Goal: Browse casually: Explore the website without a specific task or goal

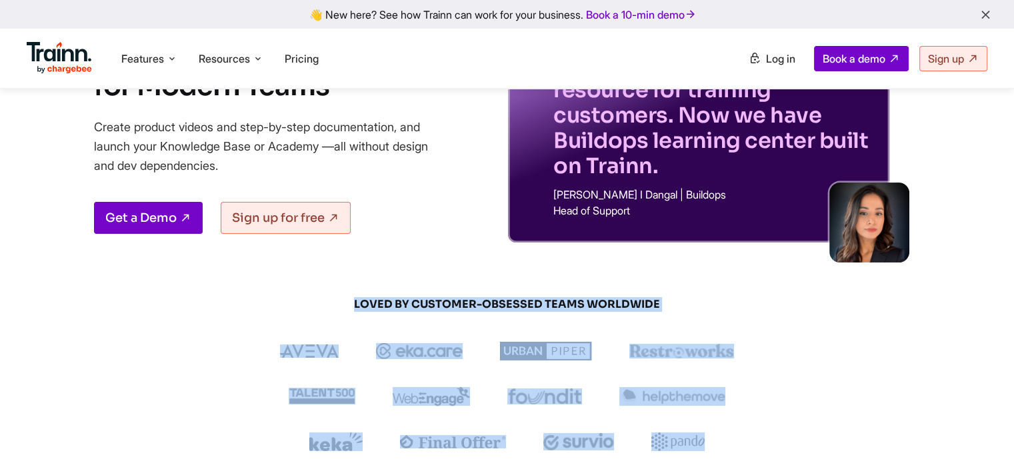
scroll to position [160, 0]
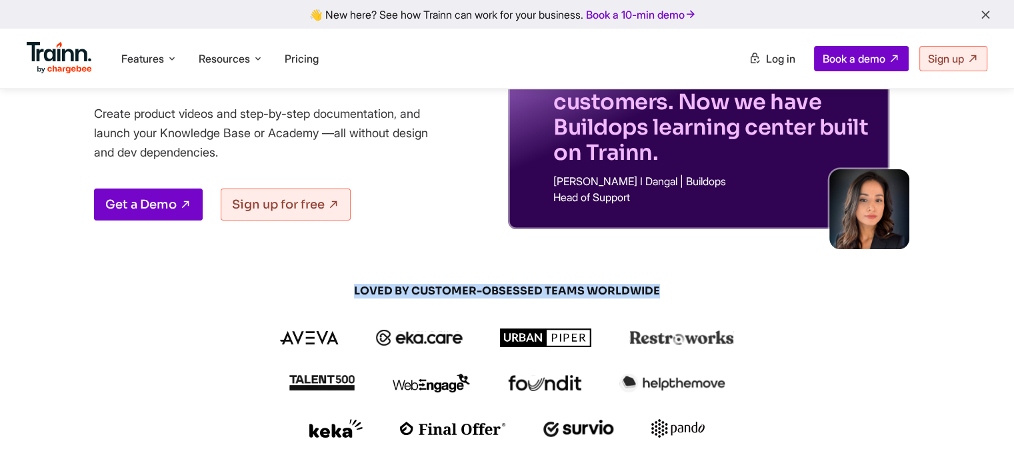
drag, startPoint x: 357, startPoint y: 447, endPoint x: 653, endPoint y: 294, distance: 333.4
click at [653, 294] on span "LOVED BY CUSTOMER-OBSESSED TEAMS WORLDWIDE" at bounding box center [507, 291] width 640 height 15
drag, startPoint x: 653, startPoint y: 294, endPoint x: 368, endPoint y: 285, distance: 284.8
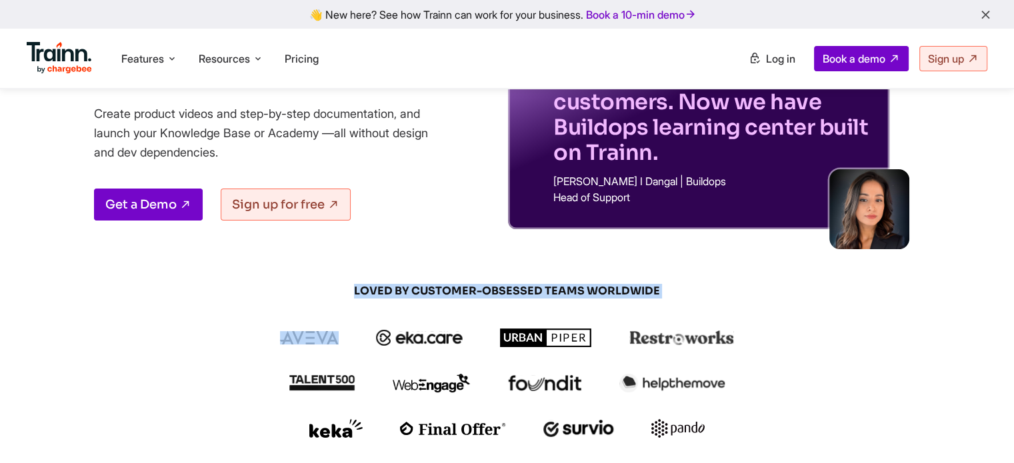
click at [368, 285] on span "LOVED BY CUSTOMER-OBSESSED TEAMS WORLDWIDE" at bounding box center [507, 291] width 640 height 15
drag, startPoint x: 368, startPoint y: 285, endPoint x: 675, endPoint y: 296, distance: 306.9
click at [675, 296] on span "LOVED BY CUSTOMER-OBSESSED TEAMS WORLDWIDE" at bounding box center [507, 291] width 640 height 15
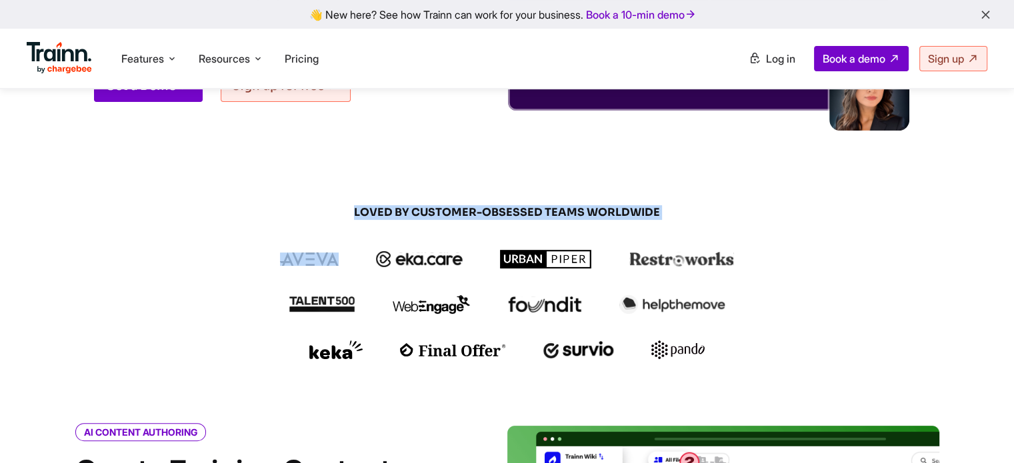
scroll to position [267, 0]
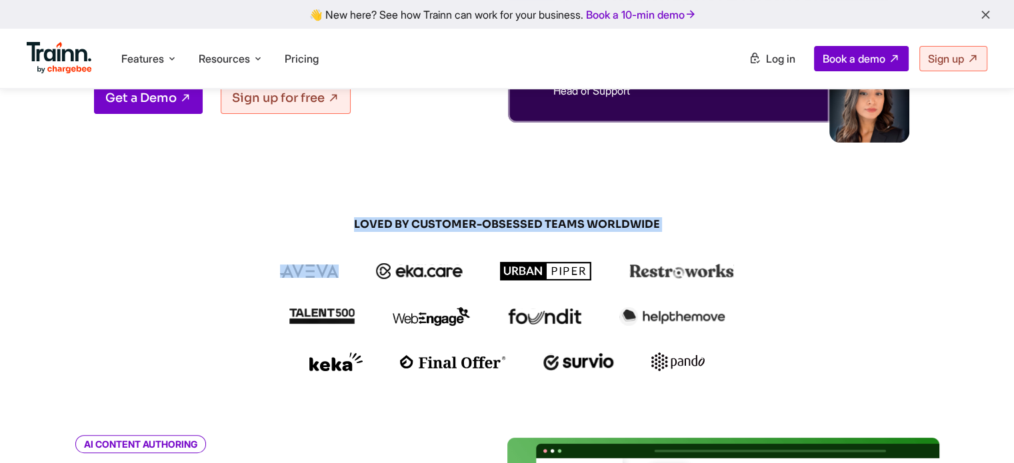
click at [504, 223] on span "LOVED BY CUSTOMER-OBSESSED TEAMS WORLDWIDE" at bounding box center [507, 224] width 640 height 15
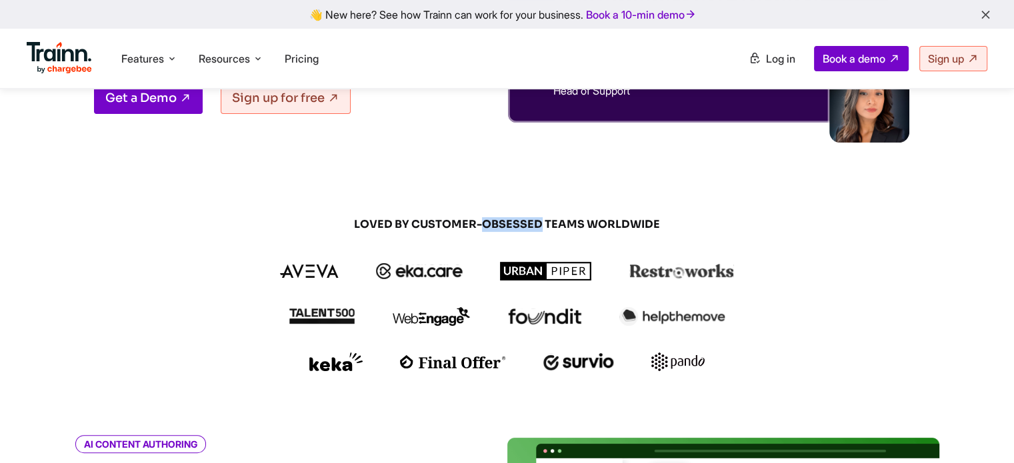
click at [504, 223] on span "LOVED BY CUSTOMER-OBSESSED TEAMS WORLDWIDE" at bounding box center [507, 224] width 640 height 15
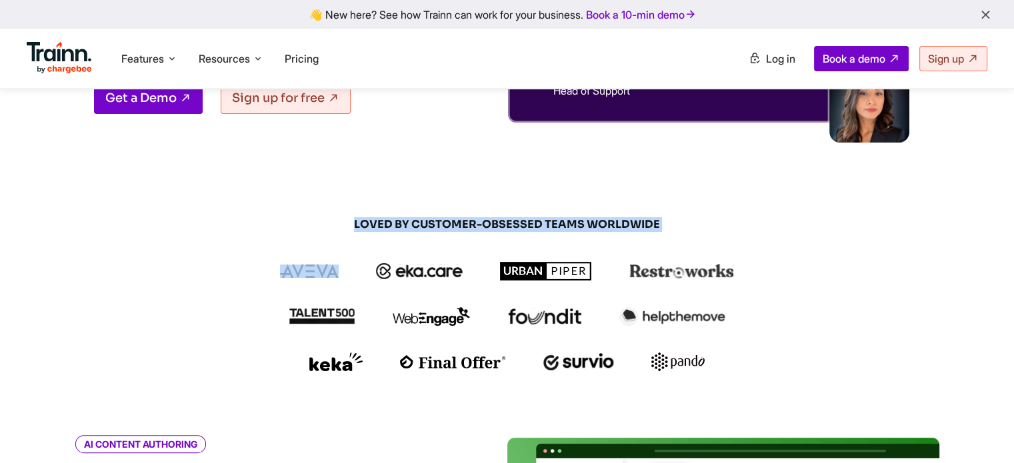
drag, startPoint x: 504, startPoint y: 223, endPoint x: 561, endPoint y: 220, distance: 57.4
click at [561, 220] on span "LOVED BY CUSTOMER-OBSESSED TEAMS WORLDWIDE" at bounding box center [507, 224] width 640 height 15
drag, startPoint x: 561, startPoint y: 220, endPoint x: 450, endPoint y: 221, distance: 111.3
click at [450, 221] on span "LOVED BY CUSTOMER-OBSESSED TEAMS WORLDWIDE" at bounding box center [507, 224] width 640 height 15
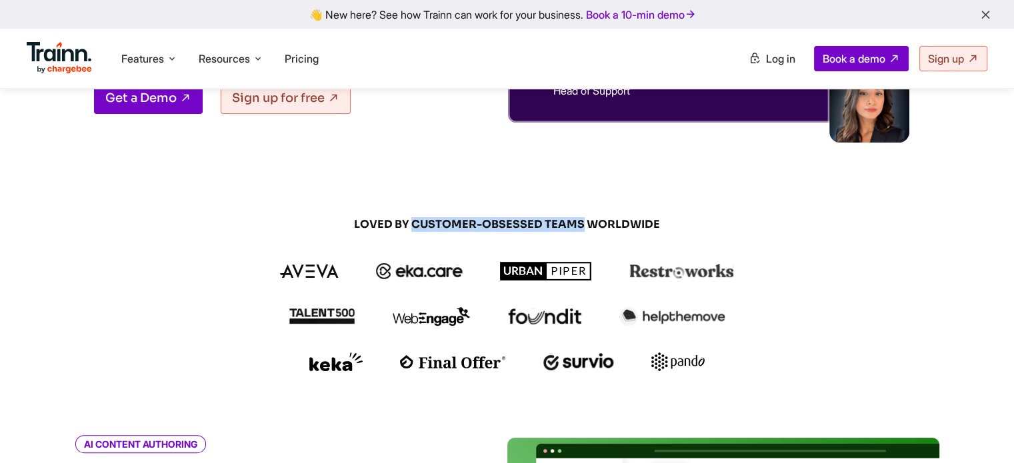
click at [450, 221] on span "LOVED BY CUSTOMER-OBSESSED TEAMS WORLDWIDE" at bounding box center [507, 224] width 640 height 15
drag, startPoint x: 450, startPoint y: 221, endPoint x: 565, endPoint y: 226, distance: 115.5
click at [565, 226] on span "LOVED BY CUSTOMER-OBSESSED TEAMS WORLDWIDE" at bounding box center [507, 224] width 640 height 15
drag, startPoint x: 565, startPoint y: 226, endPoint x: 375, endPoint y: 222, distance: 190.1
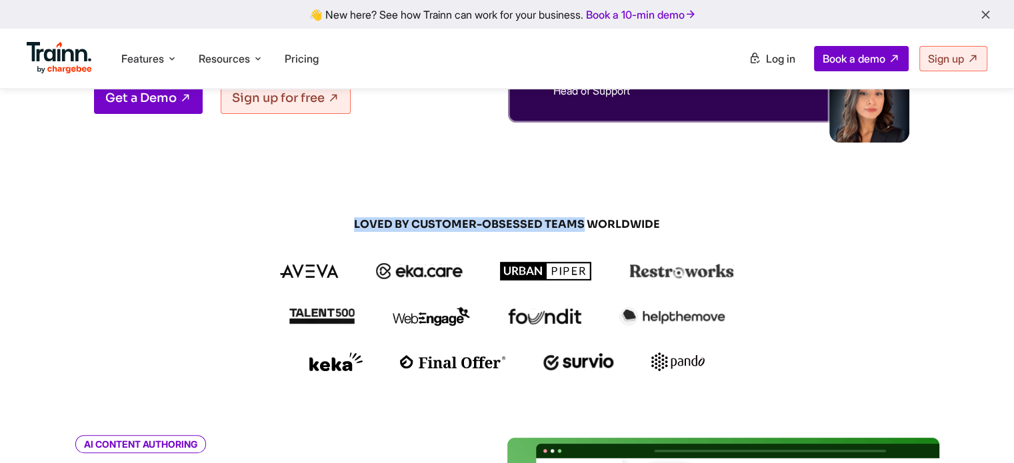
click at [375, 222] on span "LOVED BY CUSTOMER-OBSESSED TEAMS WORLDWIDE" at bounding box center [507, 224] width 640 height 15
drag, startPoint x: 375, startPoint y: 222, endPoint x: 632, endPoint y: 226, distance: 256.7
click at [632, 226] on span "LOVED BY CUSTOMER-OBSESSED TEAMS WORLDWIDE" at bounding box center [507, 224] width 640 height 15
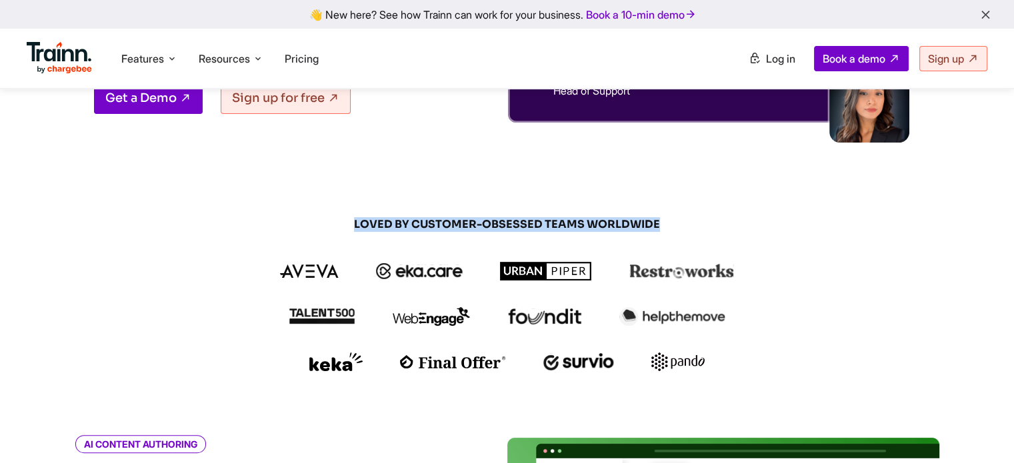
drag, startPoint x: 632, startPoint y: 226, endPoint x: 379, endPoint y: 229, distance: 253.4
click at [379, 229] on span "LOVED BY CUSTOMER-OBSESSED TEAMS WORLDWIDE" at bounding box center [507, 224] width 640 height 15
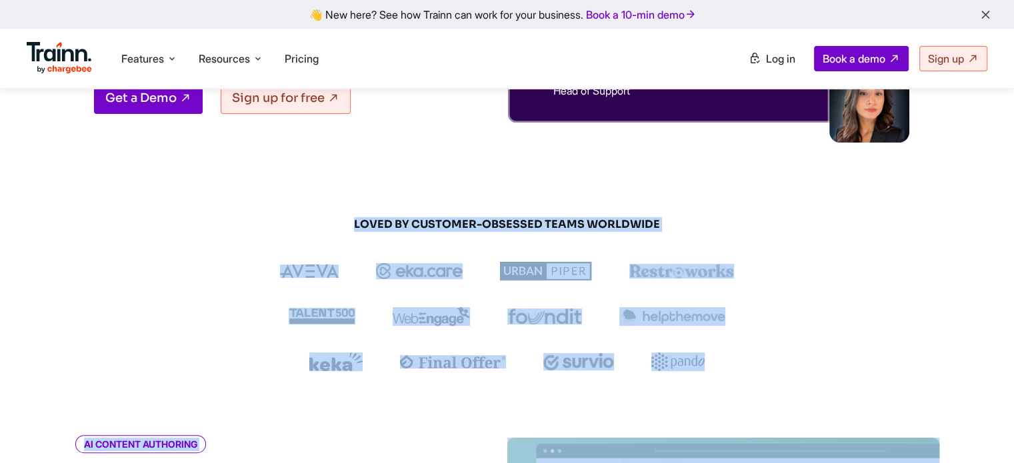
drag, startPoint x: 379, startPoint y: 229, endPoint x: 687, endPoint y: 385, distance: 345.6
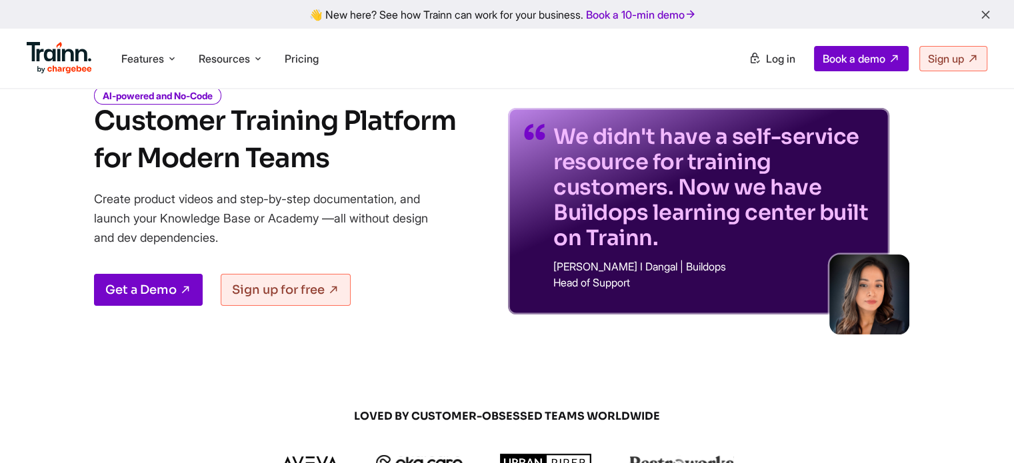
scroll to position [0, 0]
